Goal: Information Seeking & Learning: Learn about a topic

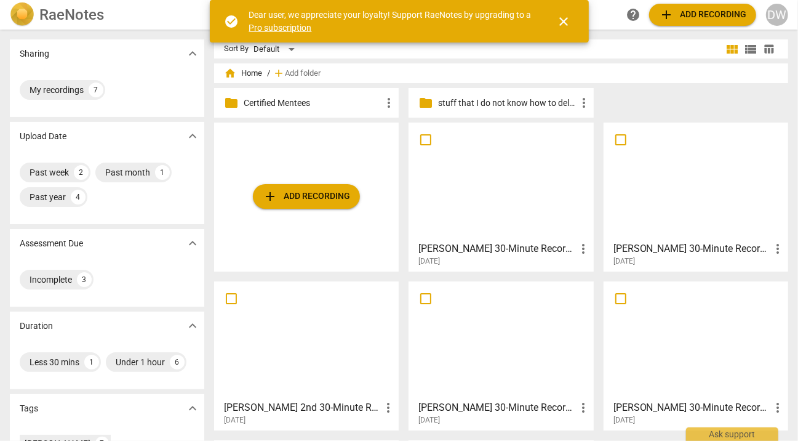
click at [453, 229] on div at bounding box center [501, 181] width 176 height 109
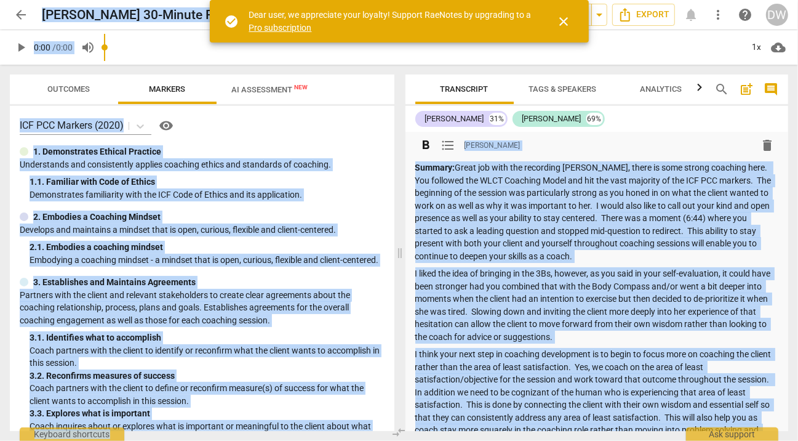
click at [547, 250] on p "Summary: Great job with the recording [PERSON_NAME], there is some strong coach…" at bounding box center [597, 211] width 364 height 101
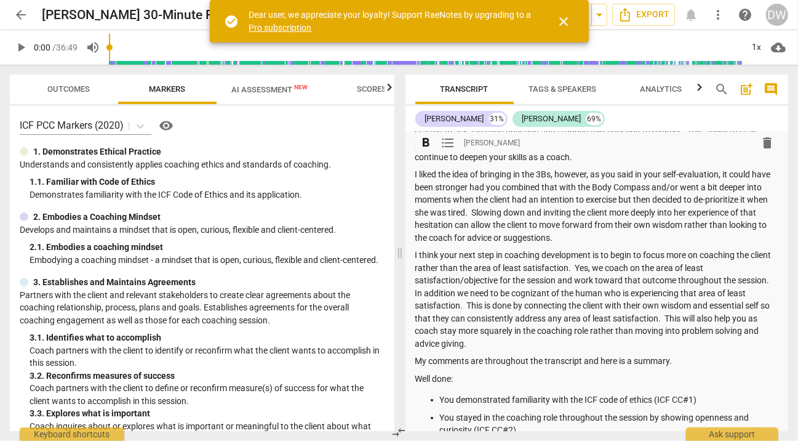
scroll to position [98, 0]
click at [564, 17] on span "close" at bounding box center [564, 21] width 15 height 15
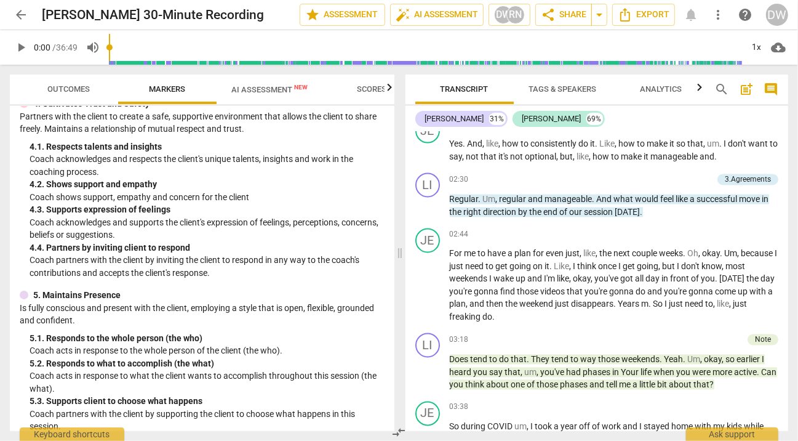
scroll to position [1479, 0]
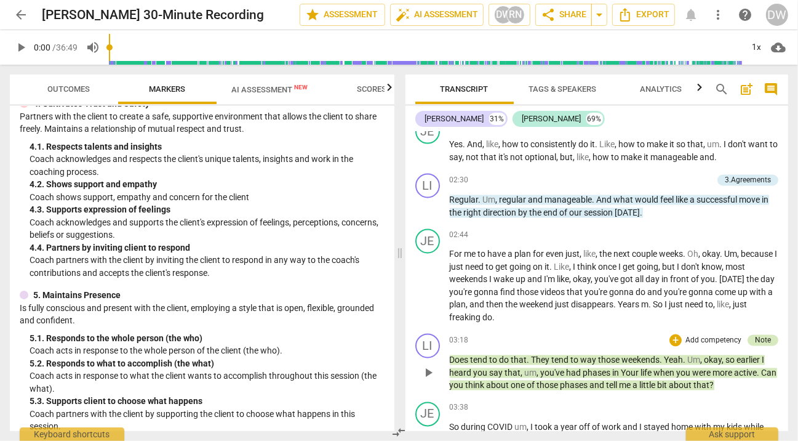
click at [765, 346] on div "Note" at bounding box center [763, 340] width 16 height 11
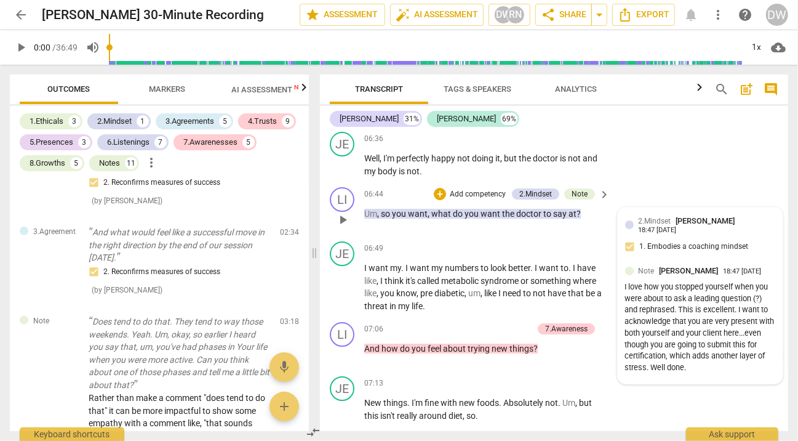
scroll to position [2634, 0]
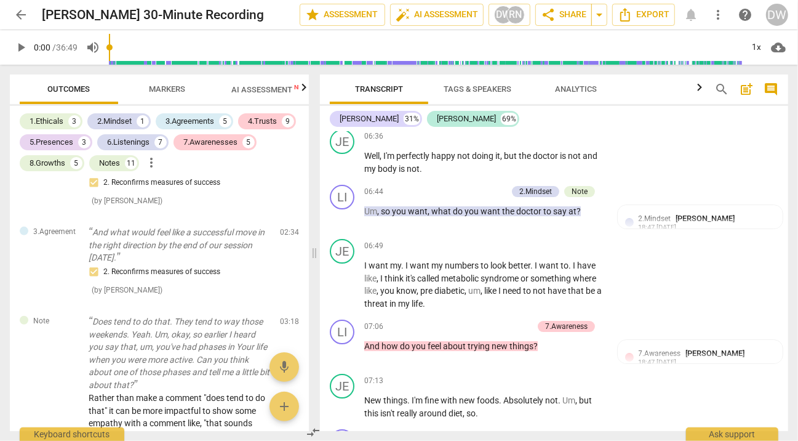
click at [167, 82] on span "Markers" at bounding box center [168, 89] width 66 height 17
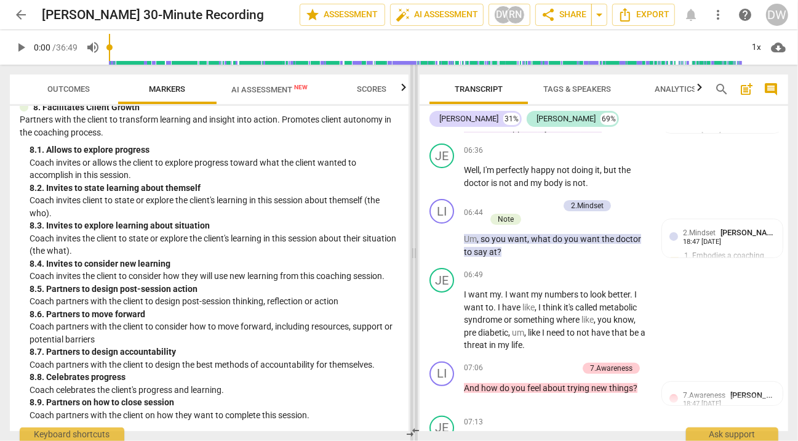
scroll to position [1361, 0]
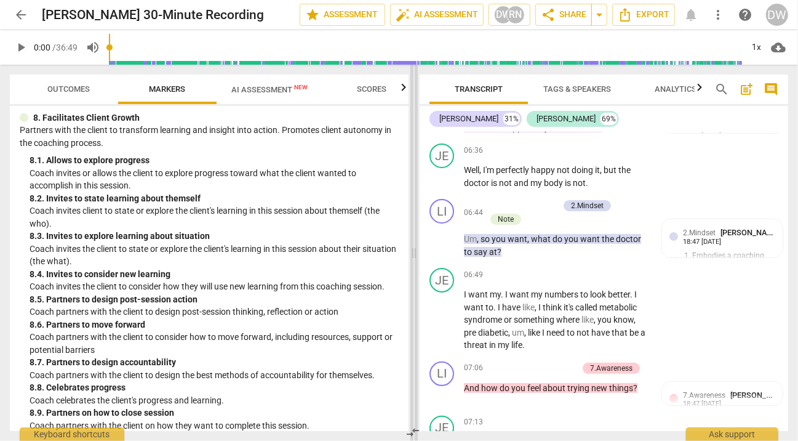
drag, startPoint x: 313, startPoint y: 252, endPoint x: 412, endPoint y: 250, distance: 99.7
click at [412, 250] on span at bounding box center [413, 253] width 7 height 376
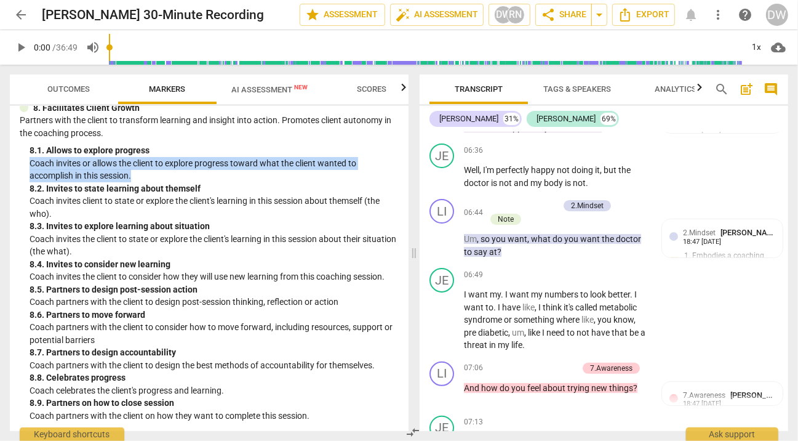
drag, startPoint x: 29, startPoint y: 161, endPoint x: 144, endPoint y: 174, distance: 115.8
click at [144, 174] on div "8. Facilitates Client Growth Partners with the client to transform learning and…" at bounding box center [209, 262] width 379 height 321
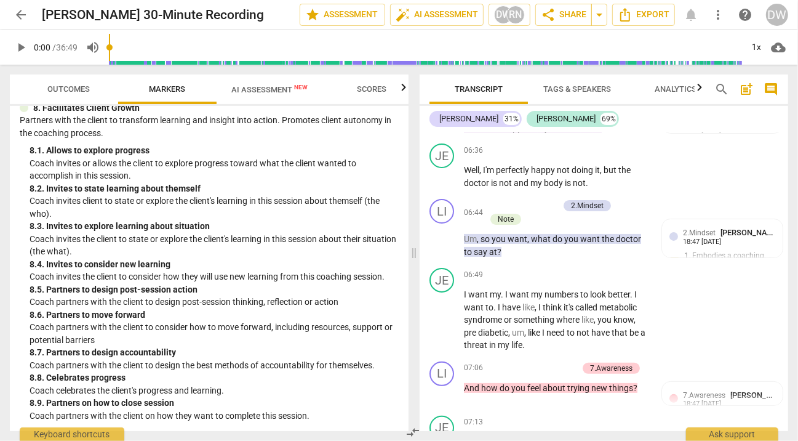
click at [113, 199] on p "Coach invites client to state or explore the client's learning in this session …" at bounding box center [214, 206] width 369 height 25
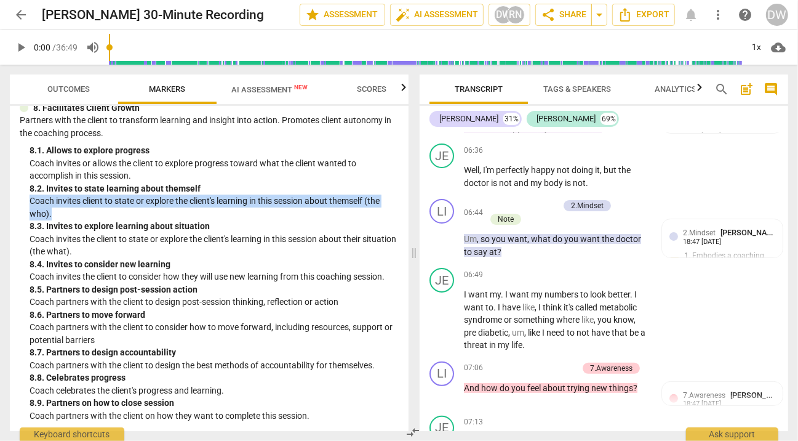
drag, startPoint x: 29, startPoint y: 200, endPoint x: 67, endPoint y: 210, distance: 39.4
click at [67, 210] on div "8. Facilitates Client Growth Partners with the client to transform learning and…" at bounding box center [209, 262] width 379 height 321
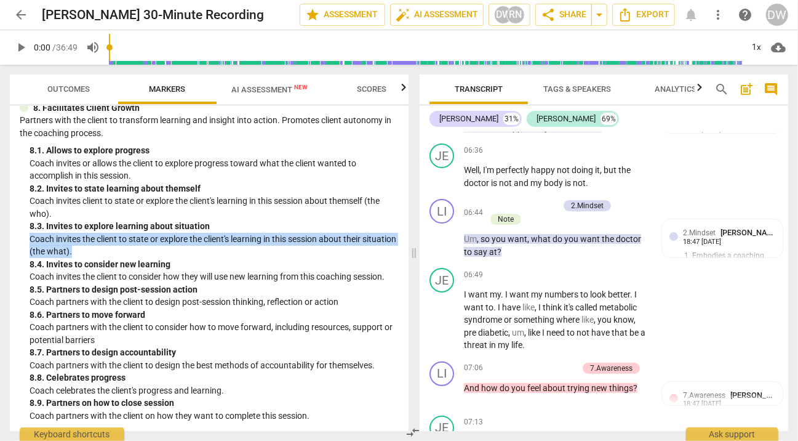
drag, startPoint x: 30, startPoint y: 239, endPoint x: 120, endPoint y: 256, distance: 91.5
click at [120, 256] on p "Coach invites the client to state or explore the client's learning in this sess…" at bounding box center [214, 245] width 369 height 25
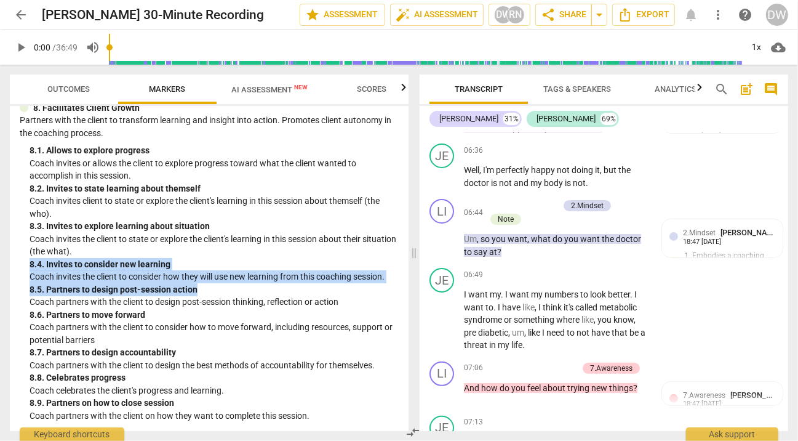
drag, startPoint x: 30, startPoint y: 262, endPoint x: 386, endPoint y: 286, distance: 357.7
click at [386, 286] on div "8. Facilitates Client Growth Partners with the client to transform learning and…" at bounding box center [209, 262] width 379 height 321
click at [389, 279] on p "Coach invites the client to consider how they will use new learning from this c…" at bounding box center [214, 276] width 369 height 13
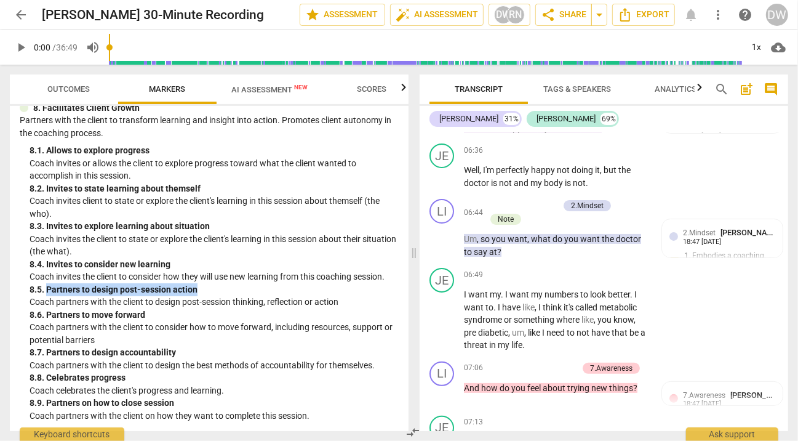
drag, startPoint x: 46, startPoint y: 287, endPoint x: 218, endPoint y: 292, distance: 172.3
click at [218, 292] on div "8. 5. Partners to design post-session action" at bounding box center [214, 289] width 369 height 13
click at [60, 306] on p "Coach partners with the client to design post-session thinking, reflection or a…" at bounding box center [214, 301] width 369 height 13
drag, startPoint x: 60, startPoint y: 306, endPoint x: 132, endPoint y: 301, distance: 71.6
click at [132, 301] on p "Coach partners with the client to design post-session thinking, reflection or a…" at bounding box center [214, 301] width 369 height 13
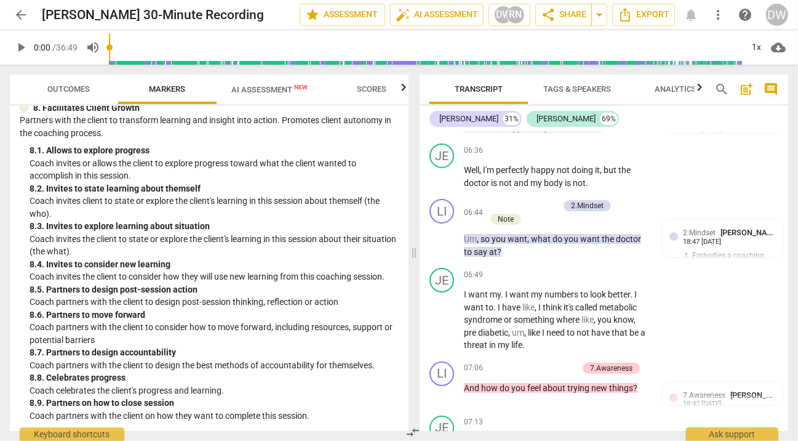
click at [60, 318] on div "8. 6. Partners to move forward" at bounding box center [214, 314] width 369 height 13
drag, startPoint x: 60, startPoint y: 318, endPoint x: 139, endPoint y: 316, distance: 78.8
click at [139, 316] on div "8. 6. Partners to move forward" at bounding box center [214, 314] width 369 height 13
click at [68, 351] on div "8. 7. Partners to design accountability" at bounding box center [214, 352] width 369 height 13
drag, startPoint x: 68, startPoint y: 351, endPoint x: 156, endPoint y: 352, distance: 88.0
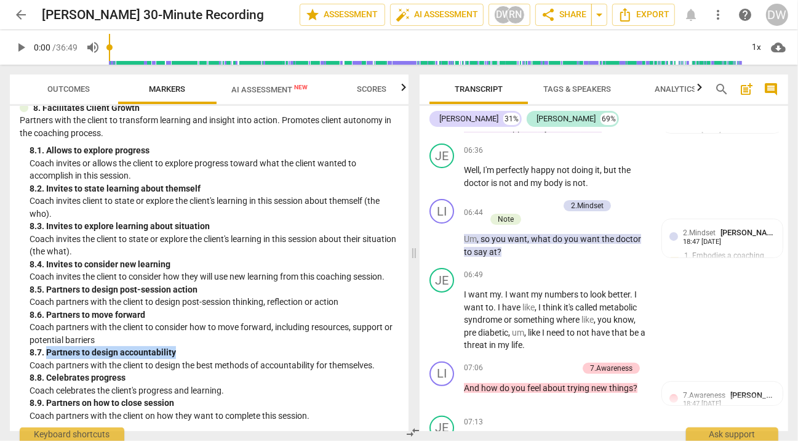
click at [156, 352] on div "8. 7. Partners to design accountability" at bounding box center [214, 352] width 369 height 13
click at [61, 84] on span "Outcomes" at bounding box center [47, 88] width 42 height 9
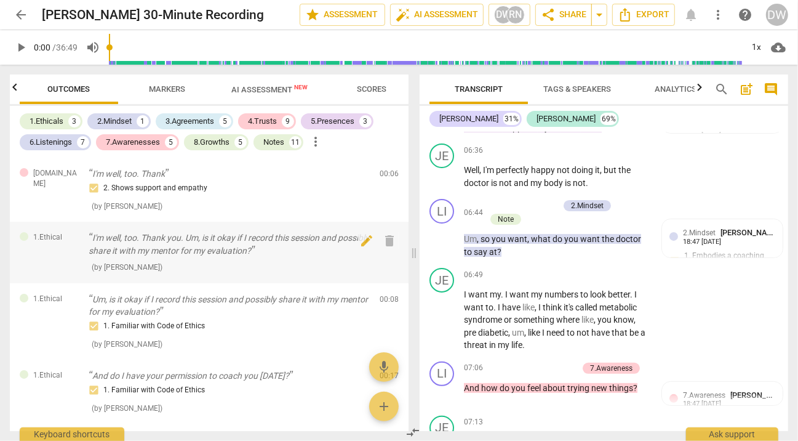
scroll to position [0, 0]
click at [282, 142] on div "Notes" at bounding box center [273, 142] width 21 height 12
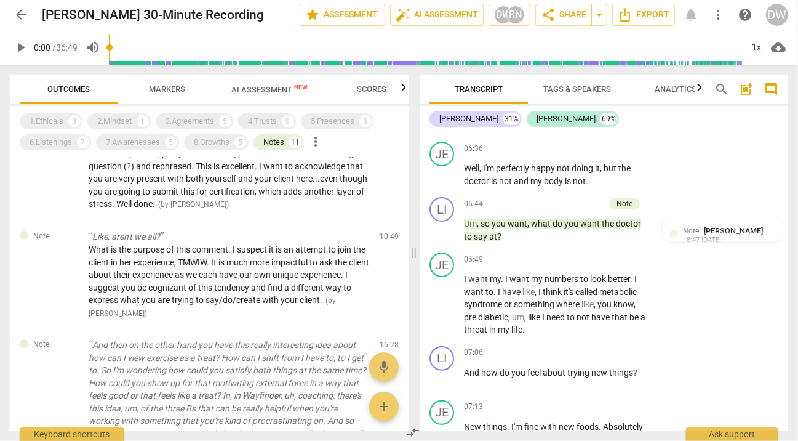
scroll to position [333, 0]
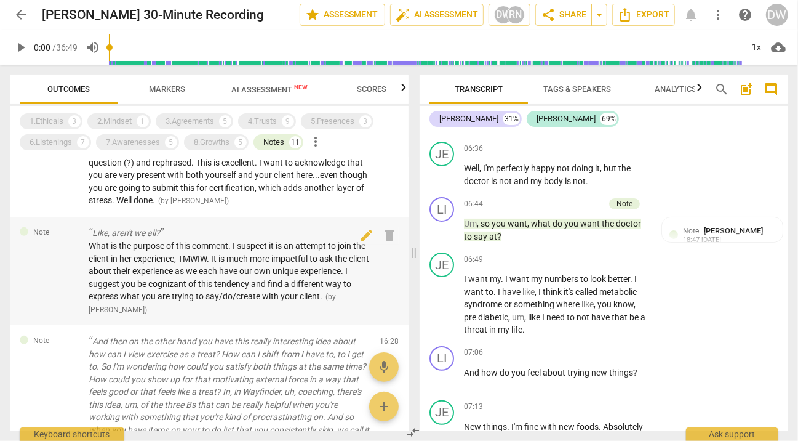
click at [47, 276] on div "Note Like, aren't we all? What is the purpose of this comment. I suspect it is …" at bounding box center [209, 271] width 399 height 109
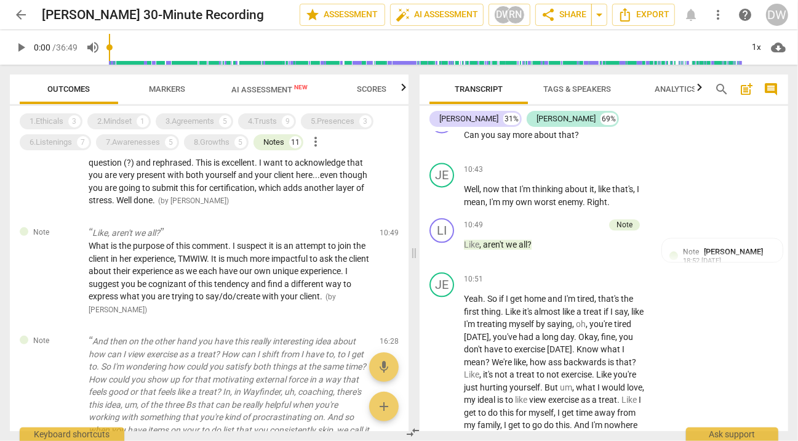
scroll to position [4672, 0]
